Goal: Navigation & Orientation: Find specific page/section

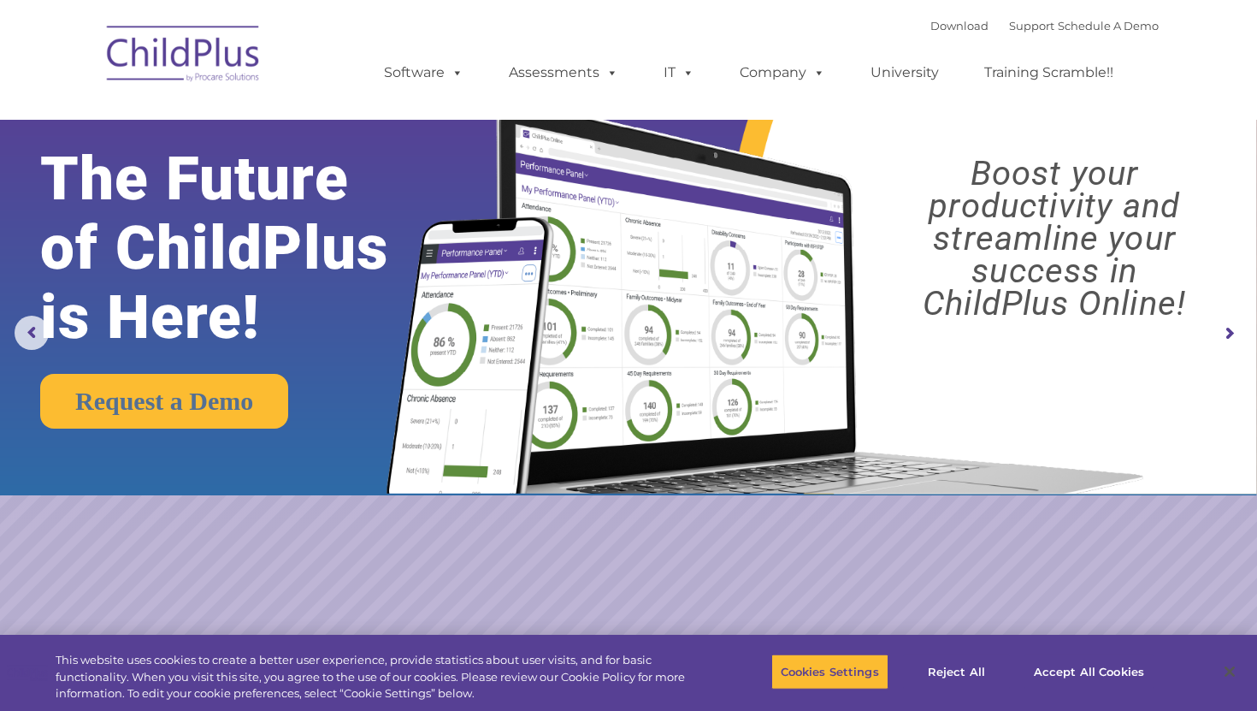
select select "MEDIUM"
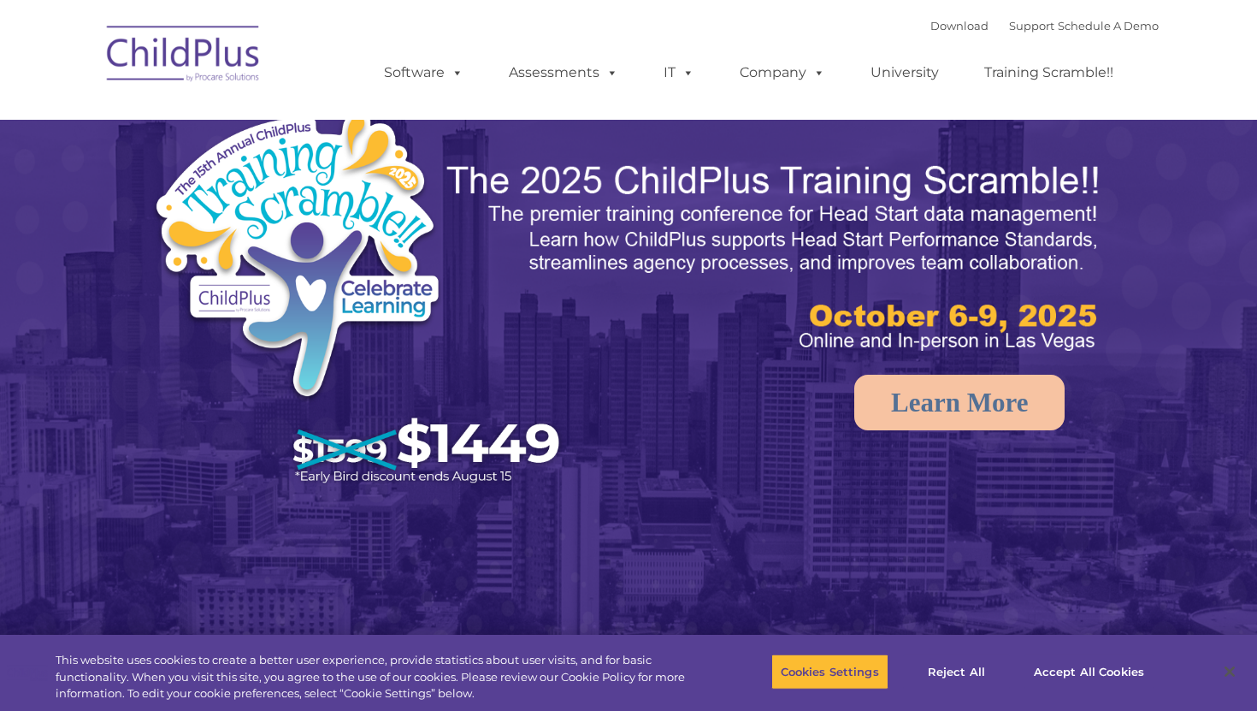
select select "MEDIUM"
click at [937, 32] on link "Download" at bounding box center [960, 26] width 58 height 14
